Goal: Task Accomplishment & Management: Use online tool/utility

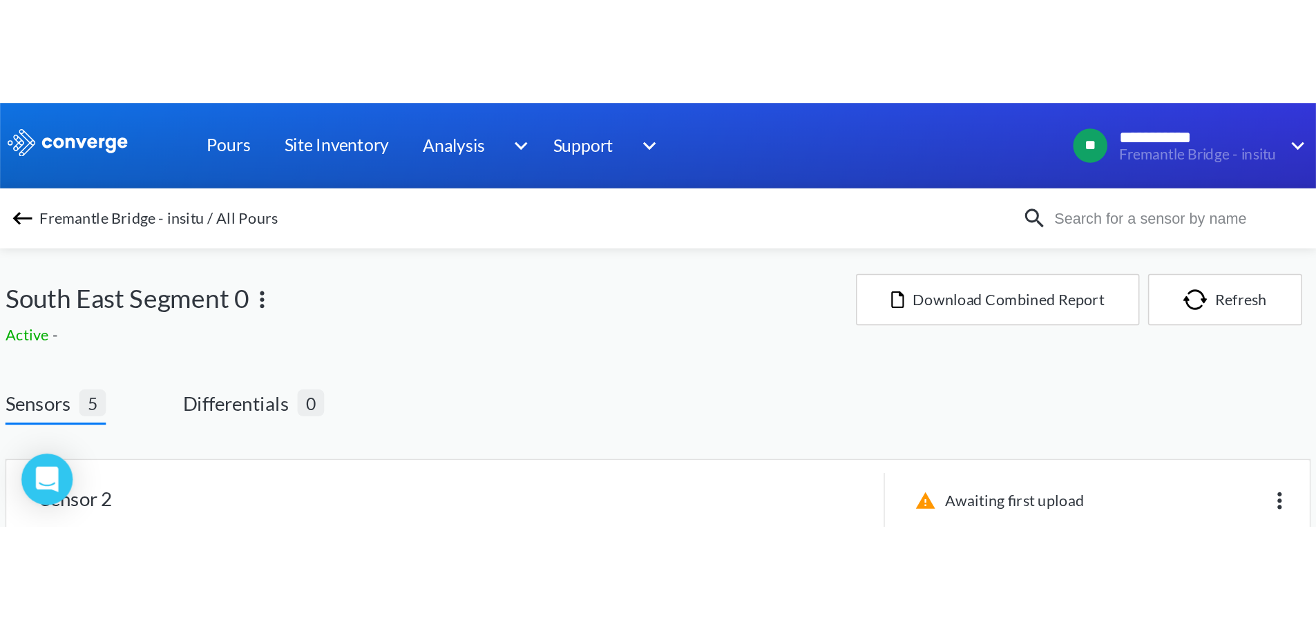
scroll to position [474, 0]
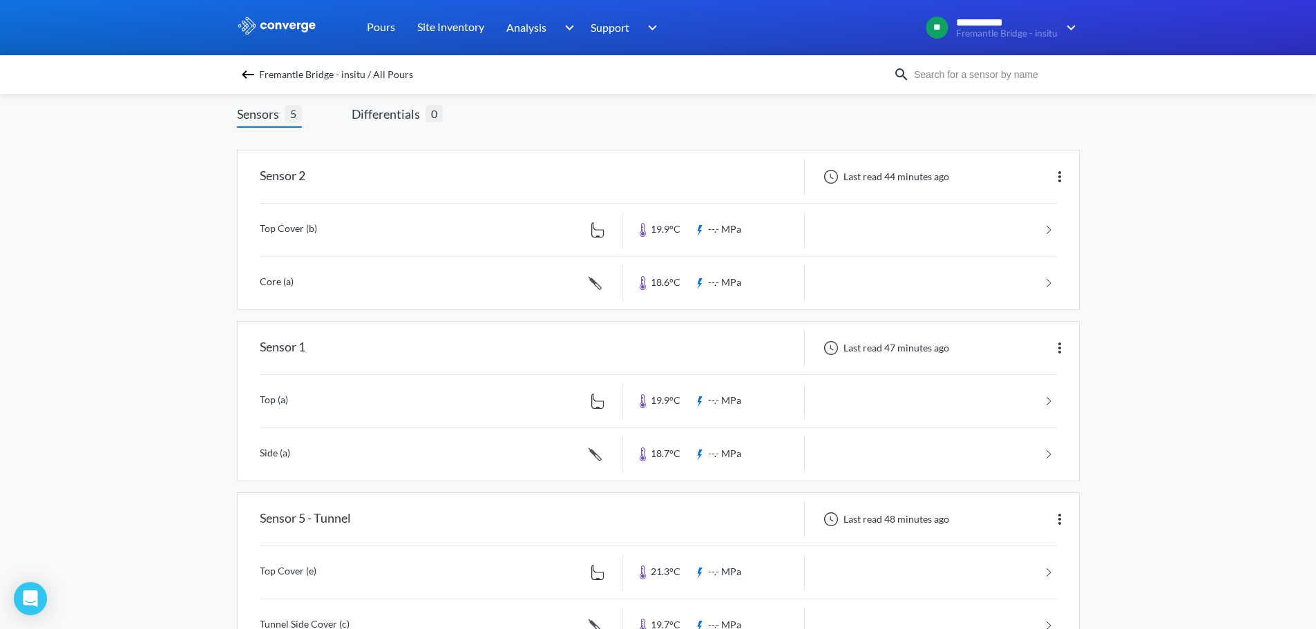
scroll to position [345, 0]
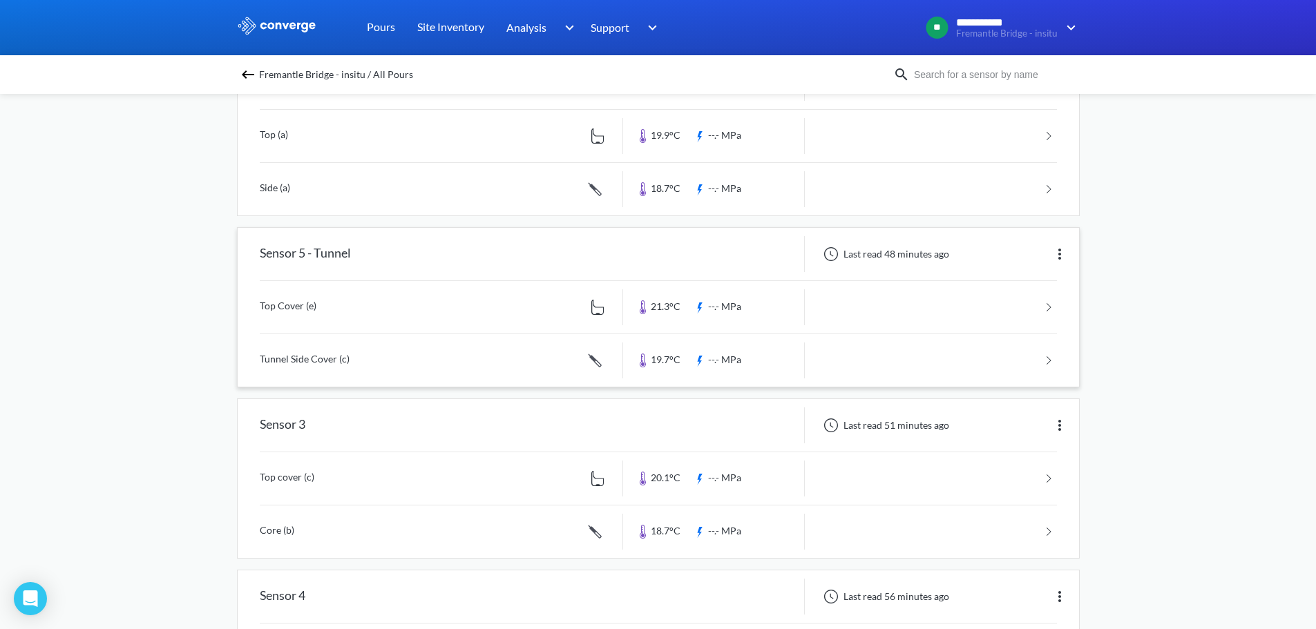
click at [723, 249] on div at bounding box center [714, 254] width 182 height 36
click at [995, 270] on div "Last read 48 minutes ago" at bounding box center [942, 254] width 274 height 36
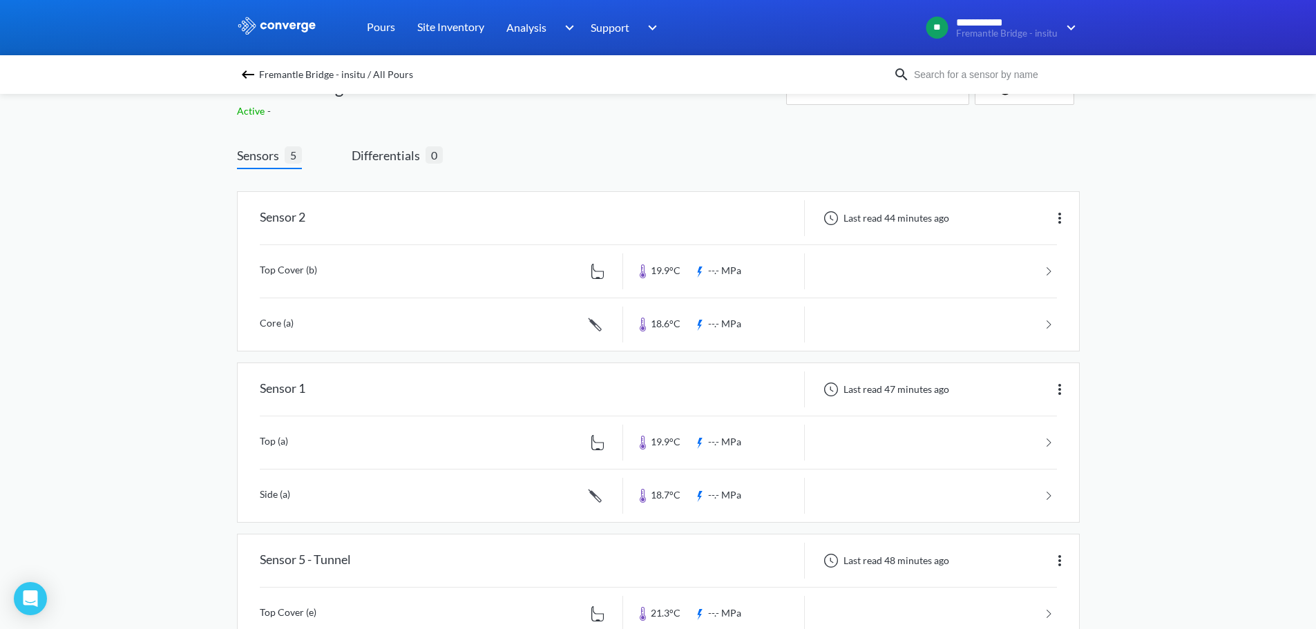
scroll to position [0, 0]
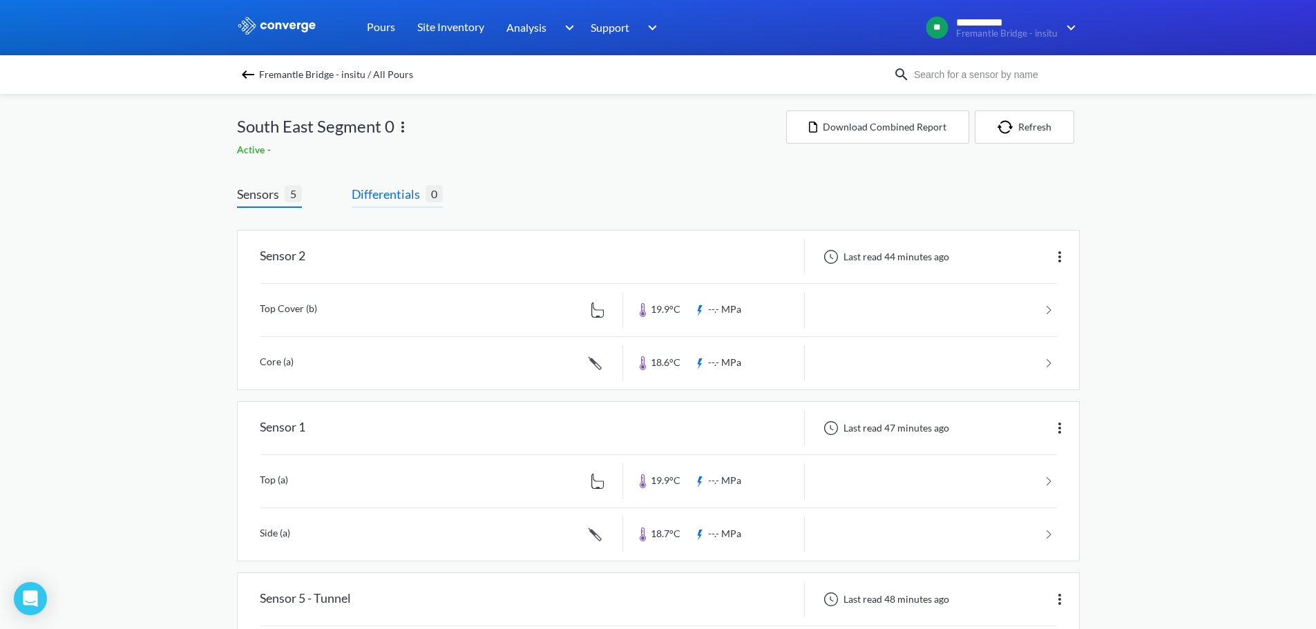
click at [391, 184] on span "Differentials" at bounding box center [389, 193] width 74 height 19
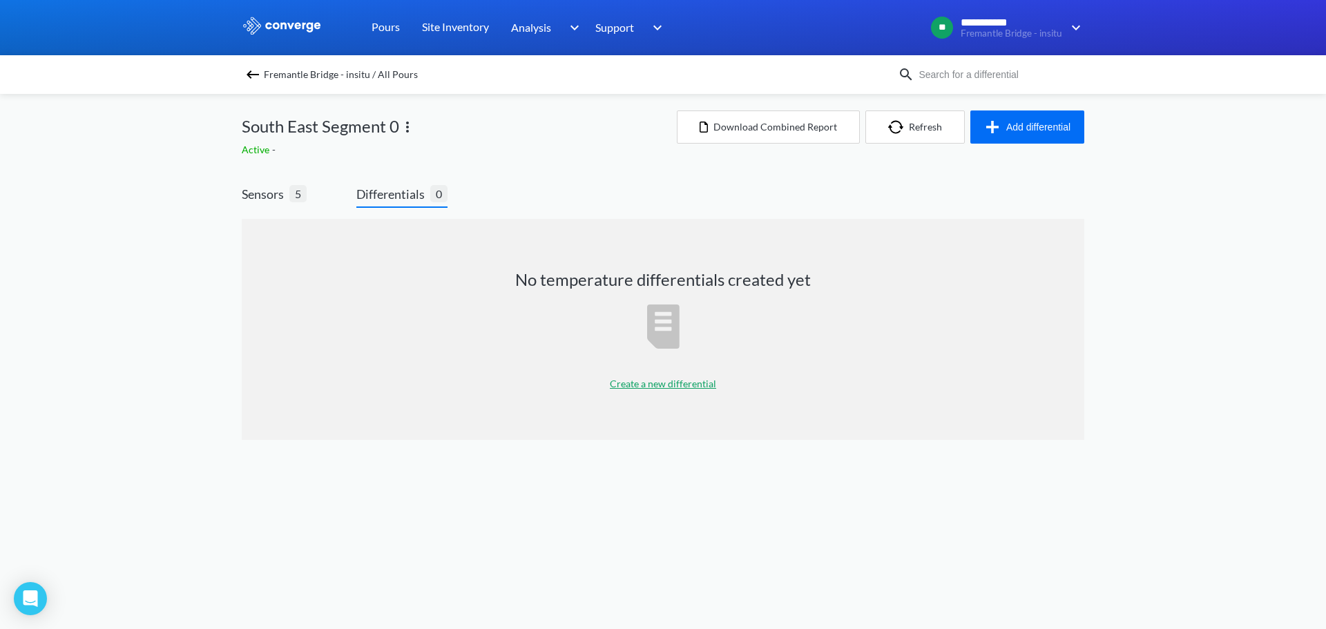
click at [672, 391] on p "Create a new differential" at bounding box center [663, 384] width 106 height 15
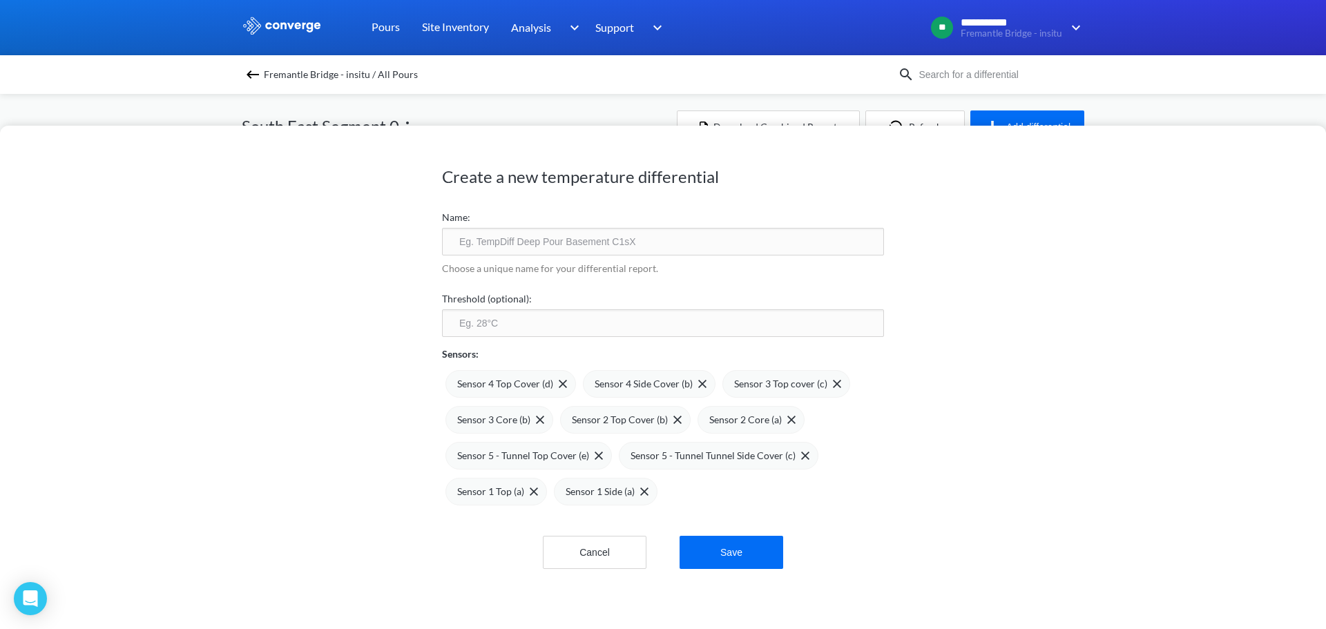
click at [568, 238] on input "text" at bounding box center [663, 242] width 442 height 28
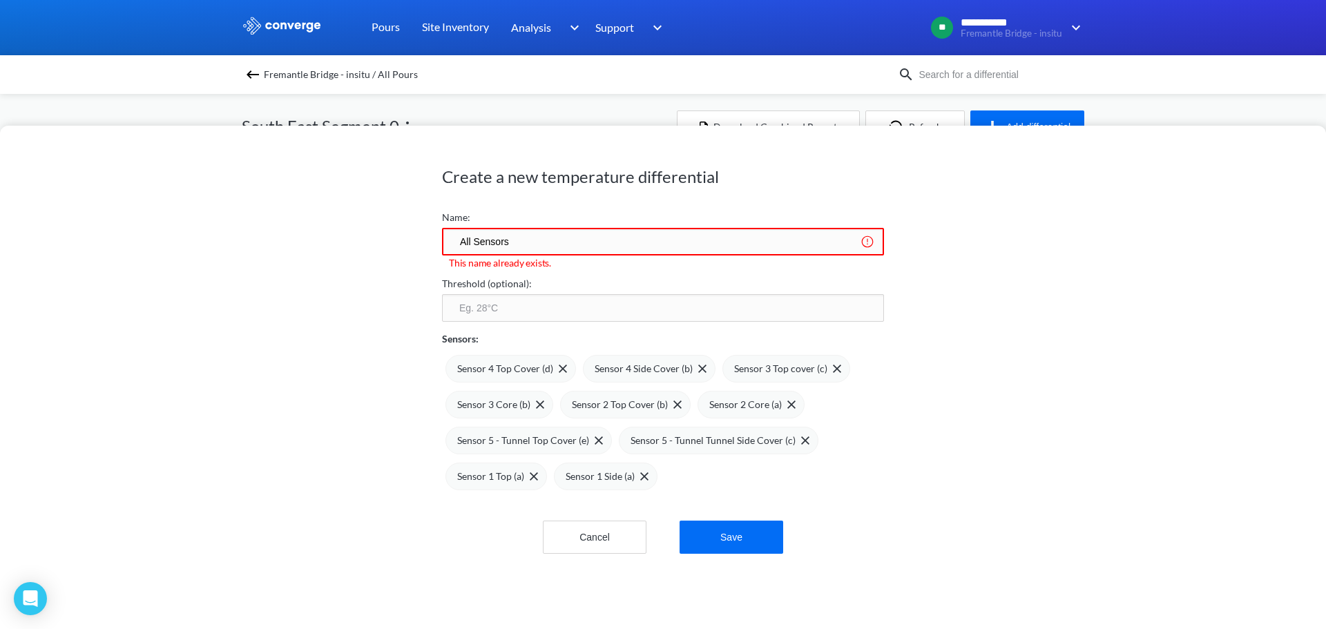
click at [532, 238] on input "All Sensors" at bounding box center [663, 242] width 442 height 28
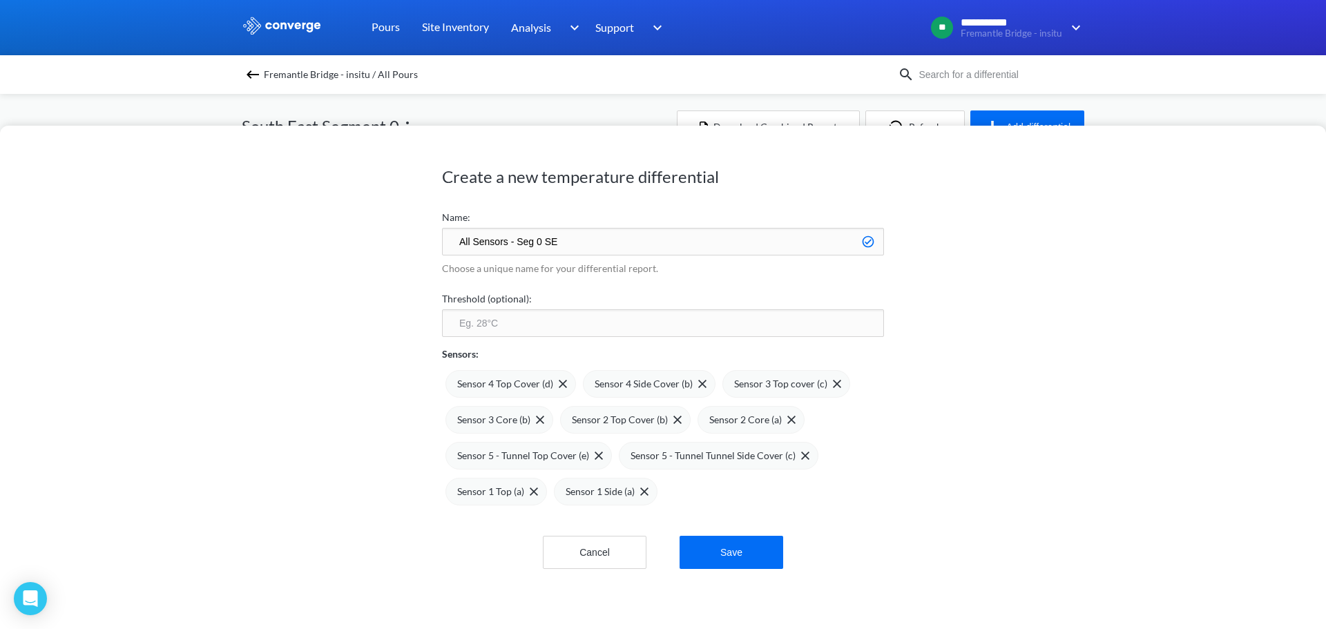
type input "All Sensors - Seg 0 SE"
click at [484, 323] on input "number" at bounding box center [663, 324] width 442 height 28
type input "20"
click at [263, 398] on div "Create a new temperature differential Name: All Sensors - Seg 0 SE Choose a uni…" at bounding box center [663, 378] width 1326 height 504
click at [747, 567] on button "Save" at bounding box center [732, 552] width 104 height 33
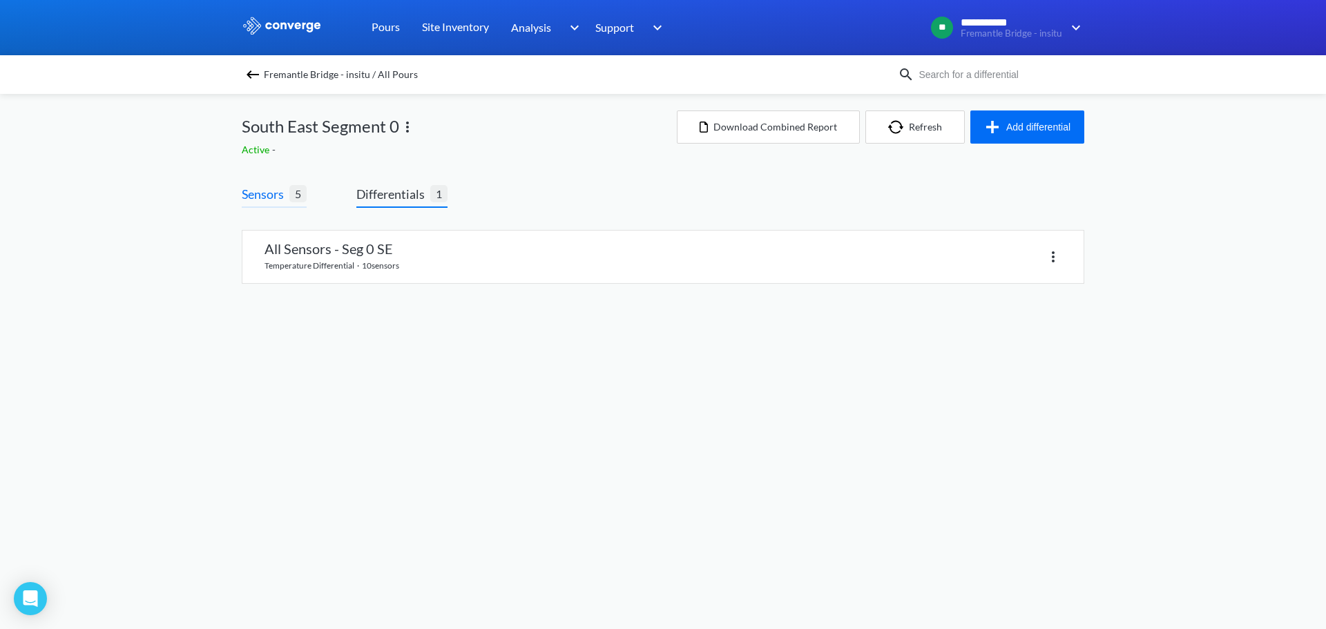
click at [265, 193] on span "Sensors" at bounding box center [266, 193] width 48 height 19
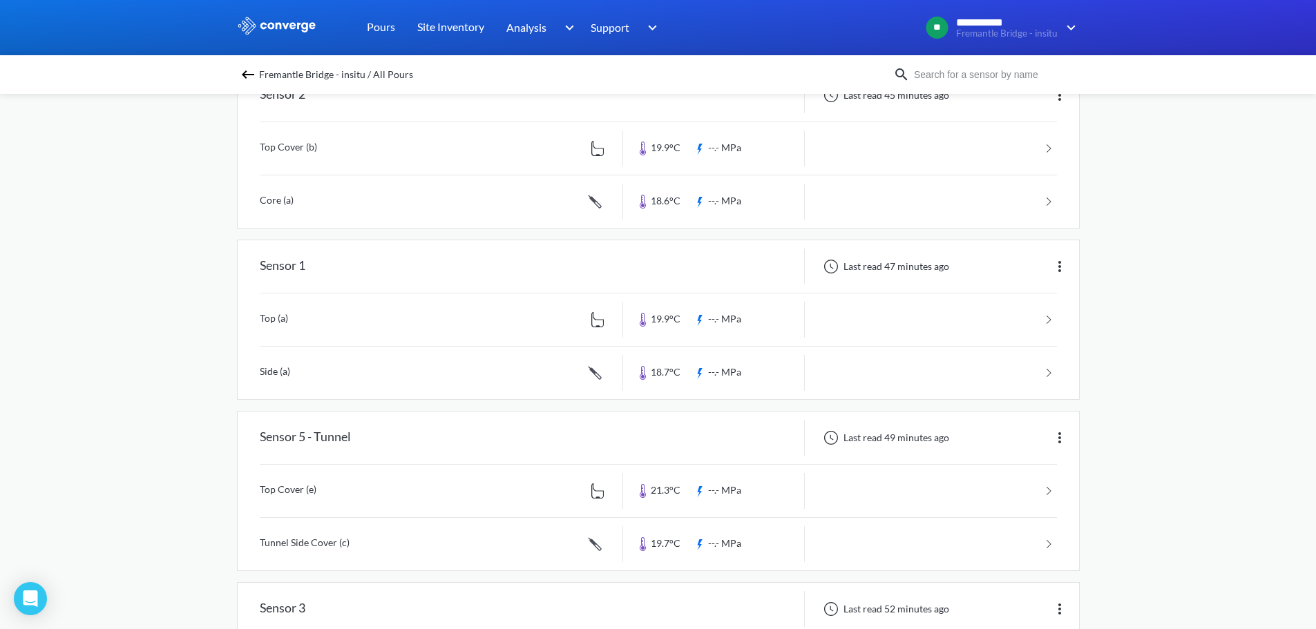
scroll to position [129, 0]
